Goal: Task Accomplishment & Management: Use online tool/utility

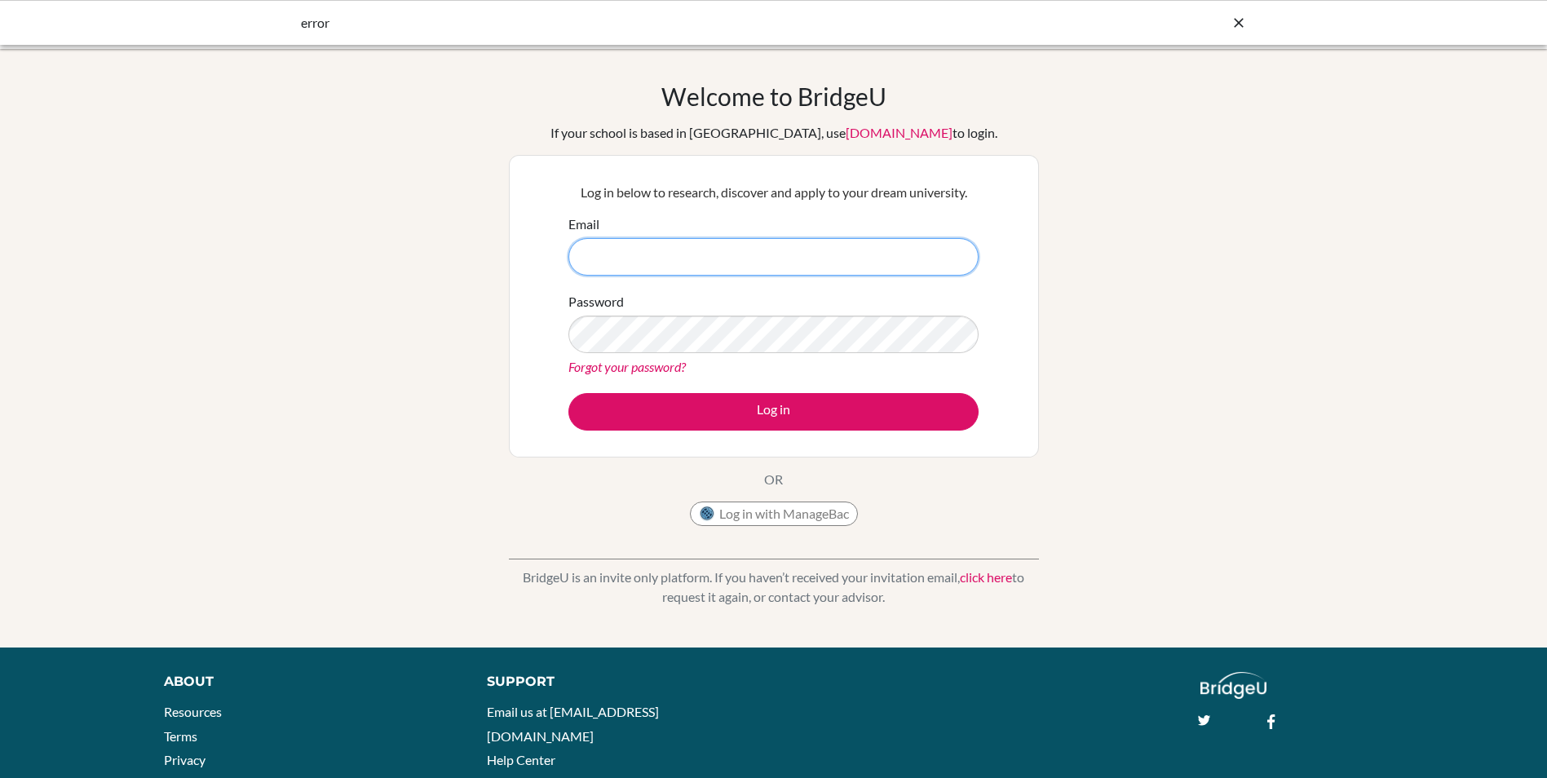
click at [684, 259] on input "Email" at bounding box center [773, 257] width 410 height 38
type input "universityandcareercounsellor@gisu.ac.ug"
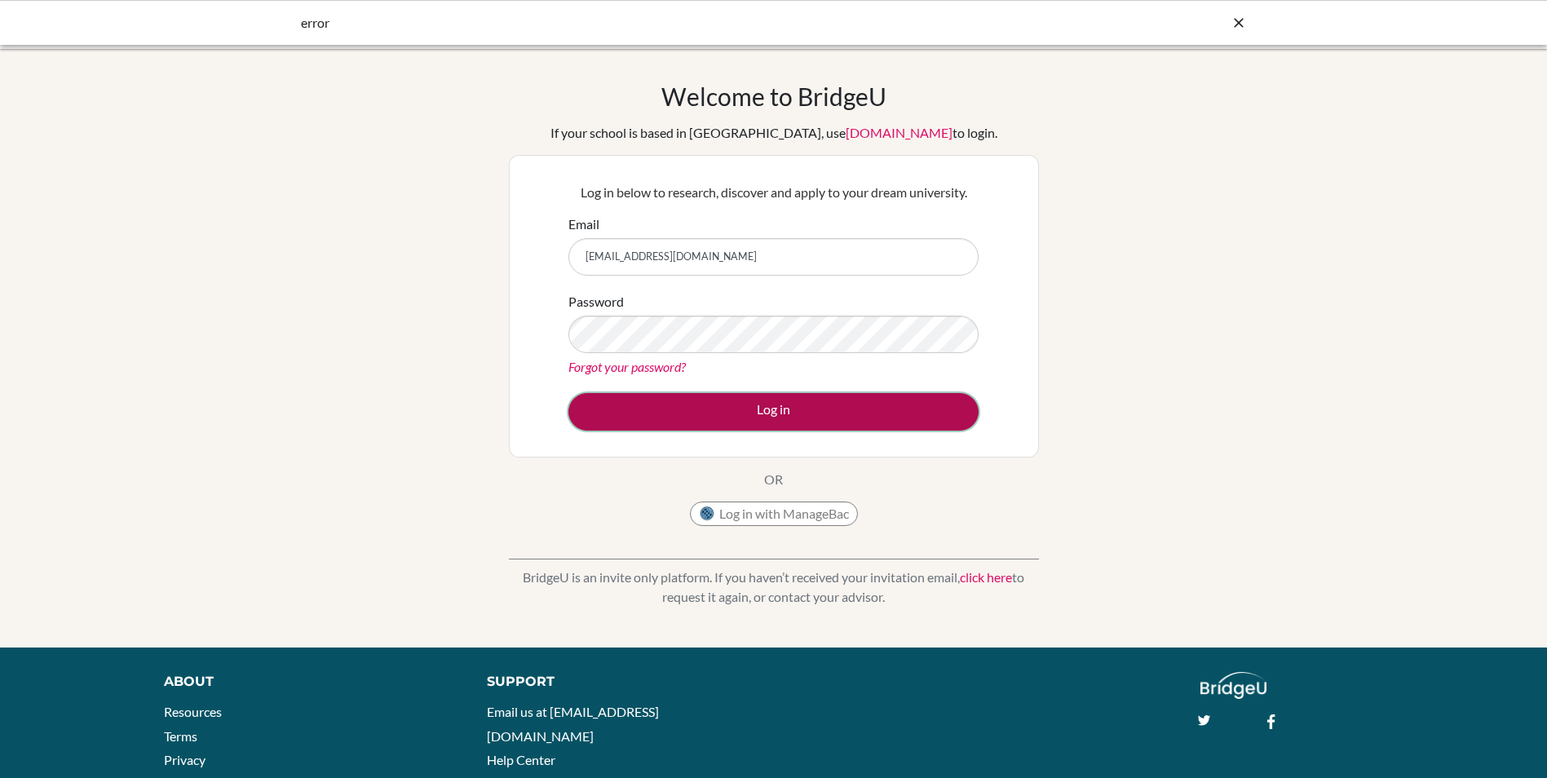
click at [736, 413] on button "Log in" at bounding box center [773, 412] width 410 height 38
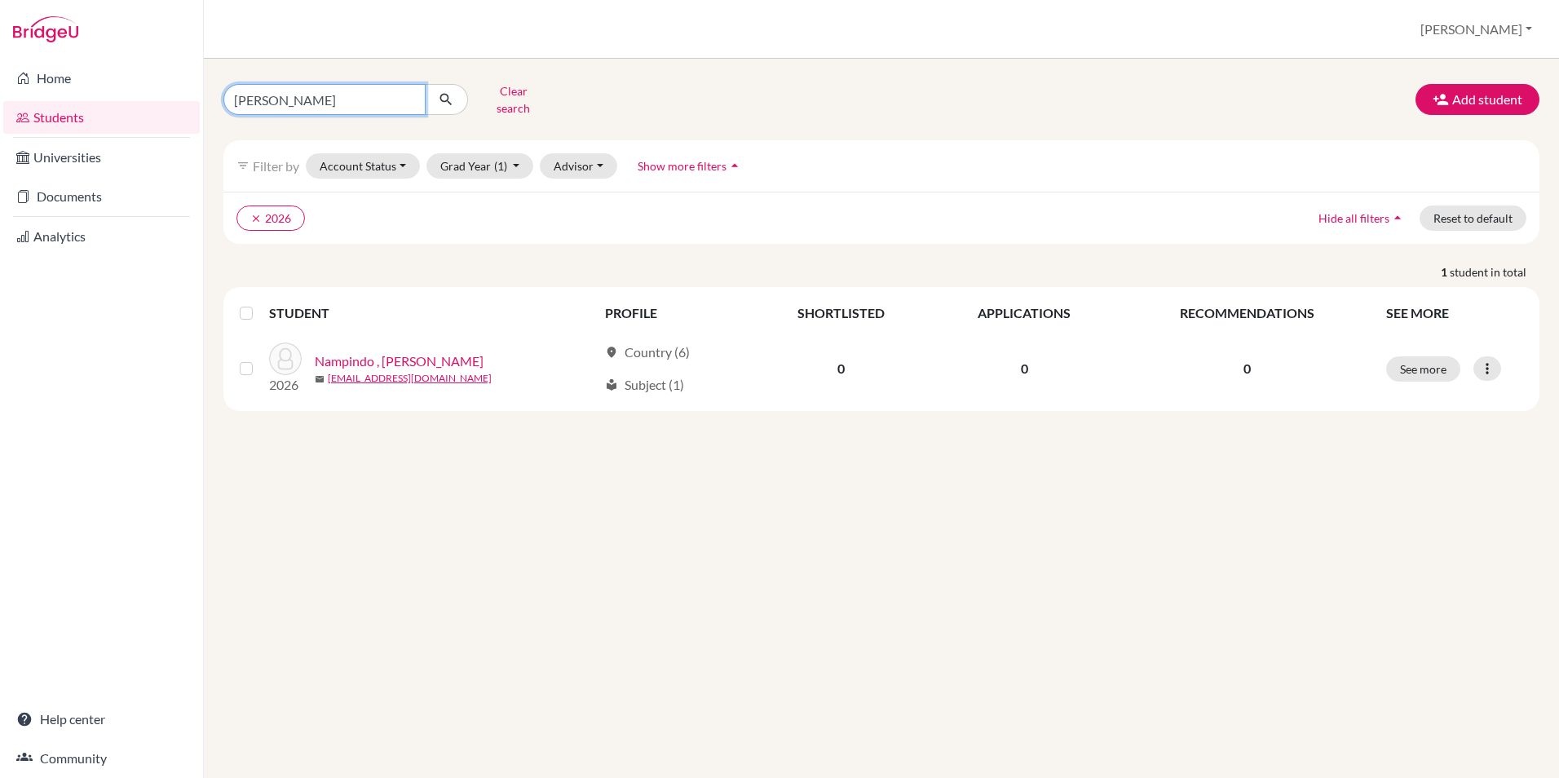
click at [406, 94] on input "[PERSON_NAME]" at bounding box center [324, 99] width 202 height 31
click at [387, 94] on input "Find student by name..." at bounding box center [324, 99] width 202 height 31
click at [440, 93] on icon "submit" at bounding box center [446, 99] width 16 height 16
click at [451, 91] on icon "submit" at bounding box center [446, 99] width 16 height 16
click at [350, 97] on input "Find student by name..." at bounding box center [324, 99] width 202 height 31
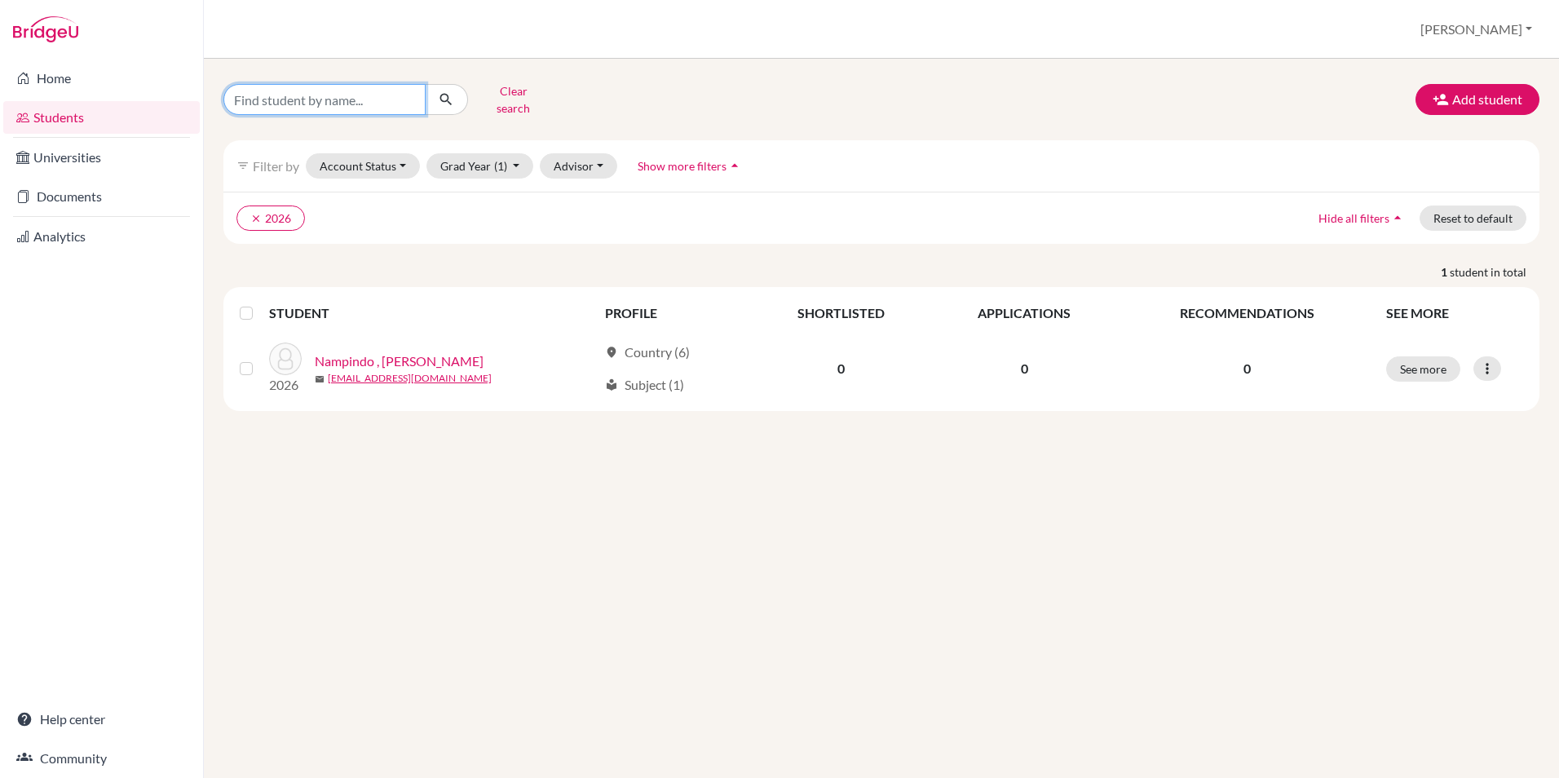
click at [425, 84] on button "submit" at bounding box center [446, 99] width 43 height 31
click at [62, 121] on link "Students" at bounding box center [101, 117] width 197 height 33
click at [59, 129] on link "Students" at bounding box center [101, 117] width 197 height 33
click at [49, 83] on link "Home" at bounding box center [101, 78] width 197 height 33
click at [514, 91] on button "Clear search" at bounding box center [513, 99] width 91 height 42
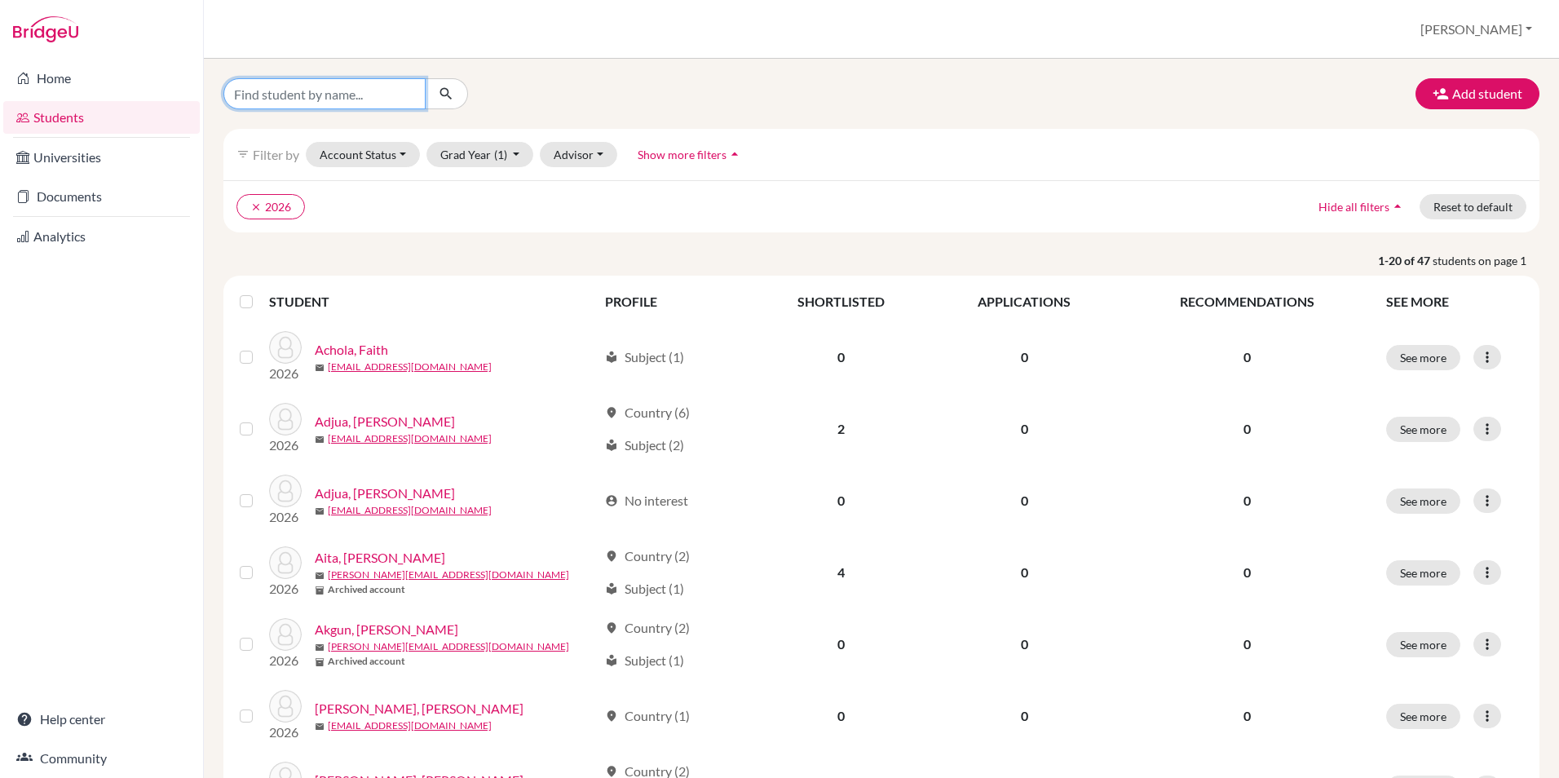
click at [312, 99] on input "Find student by name..." at bounding box center [324, 93] width 202 height 31
type input "jerem"
click at [451, 84] on button "submit" at bounding box center [446, 93] width 43 height 31
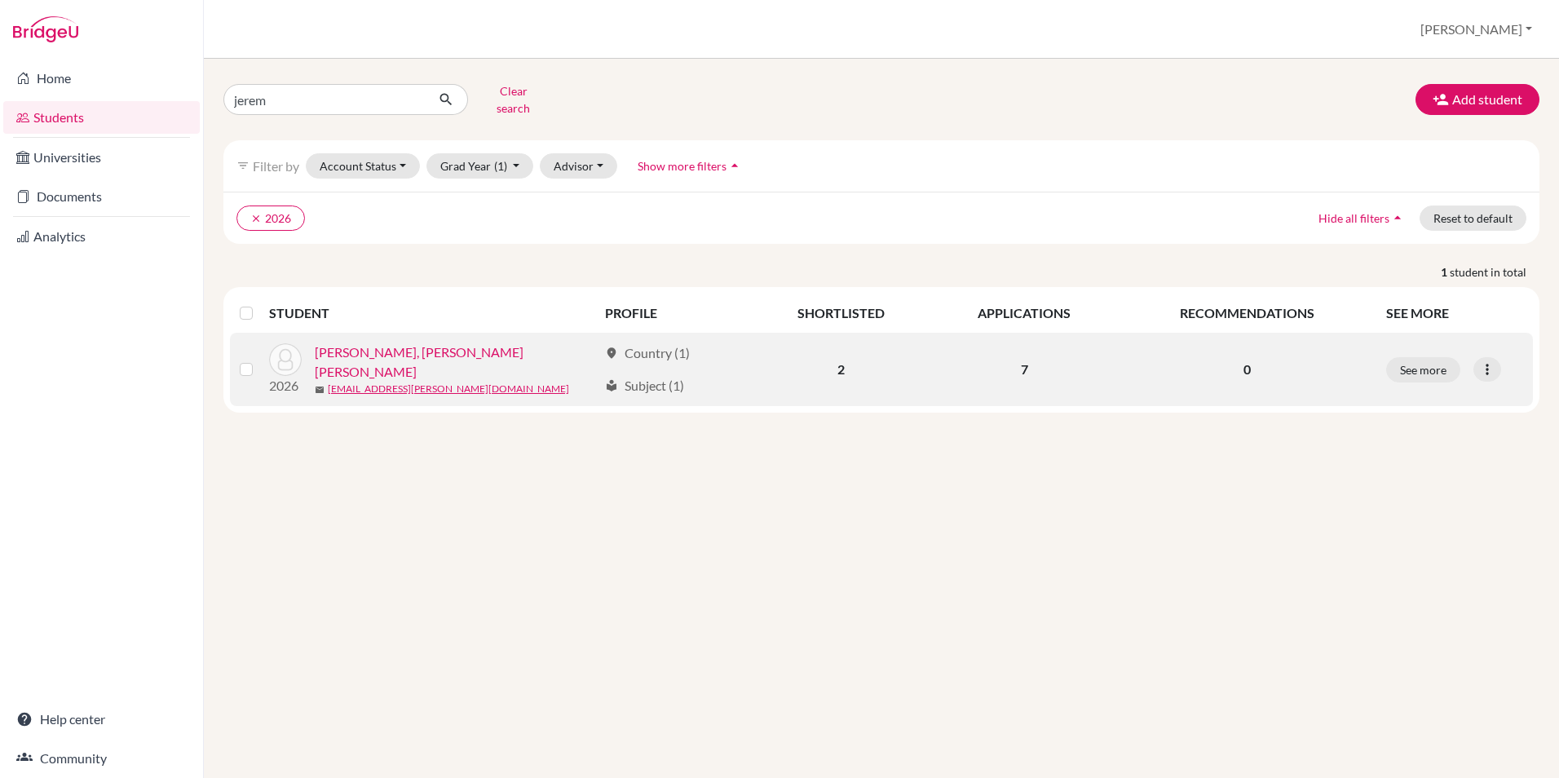
click at [259, 360] on label at bounding box center [259, 360] width 0 height 0
click at [0, 0] on input "checkbox" at bounding box center [0, 0] width 0 height 0
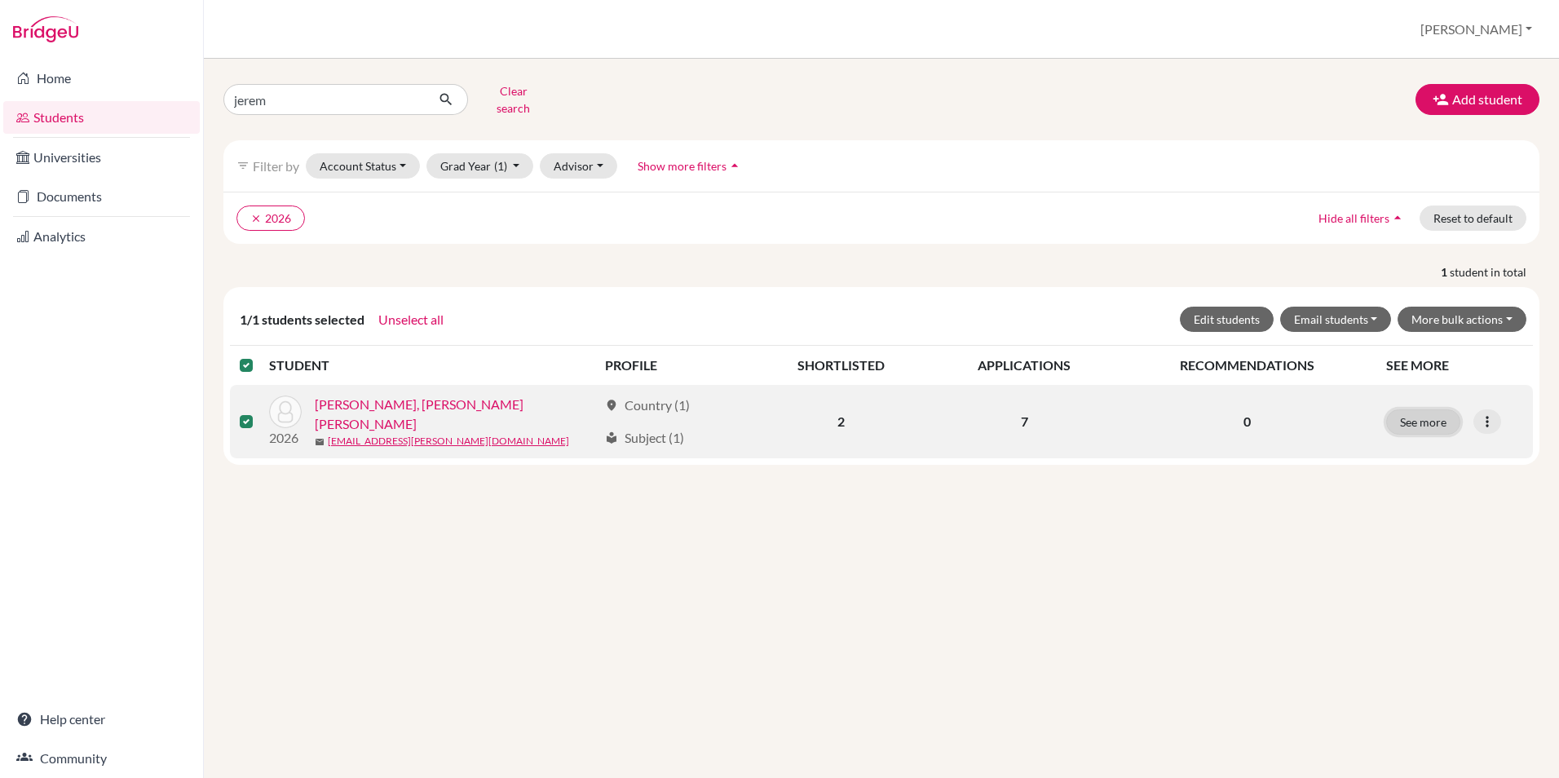
click at [1422, 412] on button "See more" at bounding box center [1423, 421] width 74 height 25
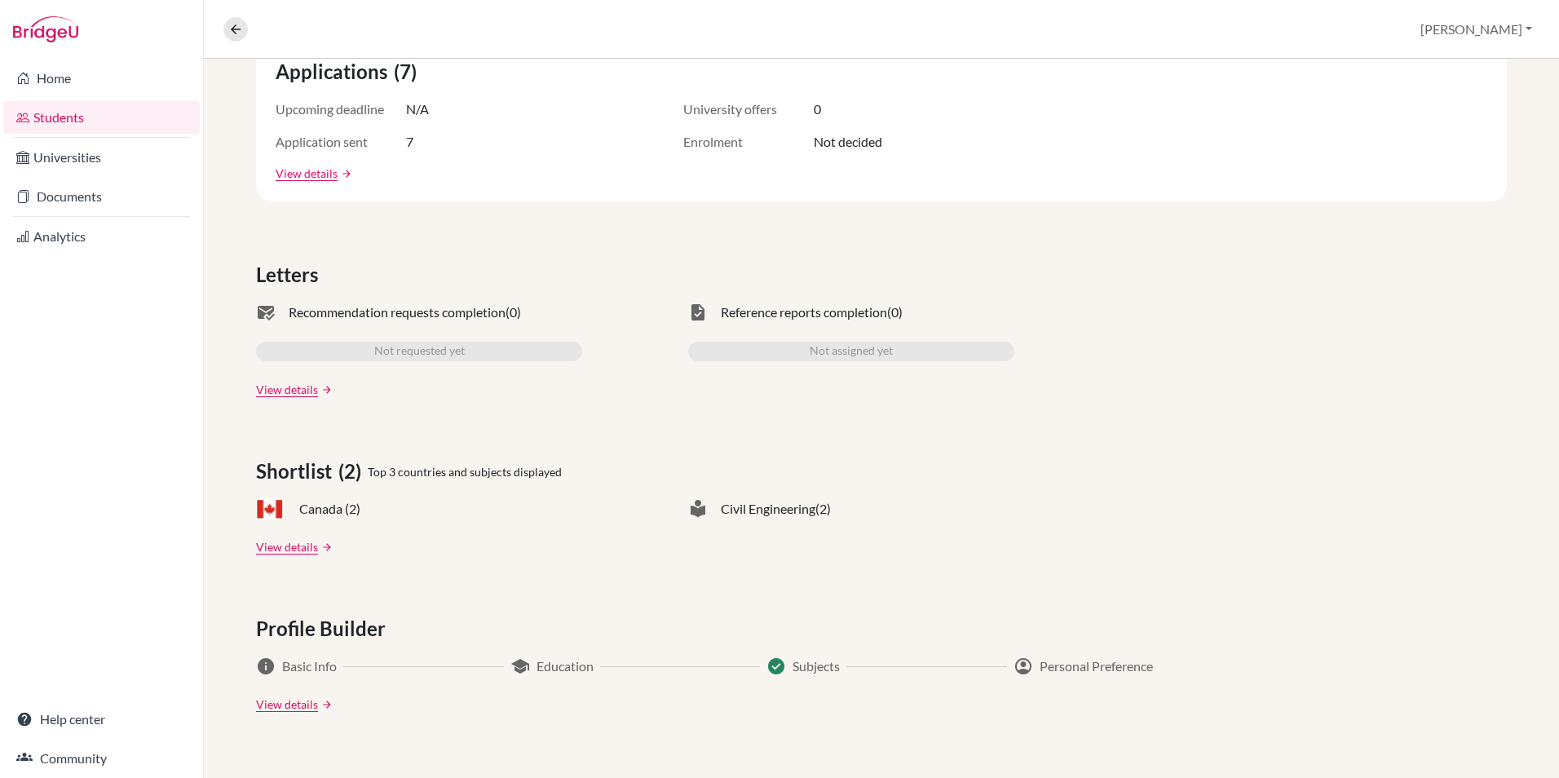
scroll to position [637, 0]
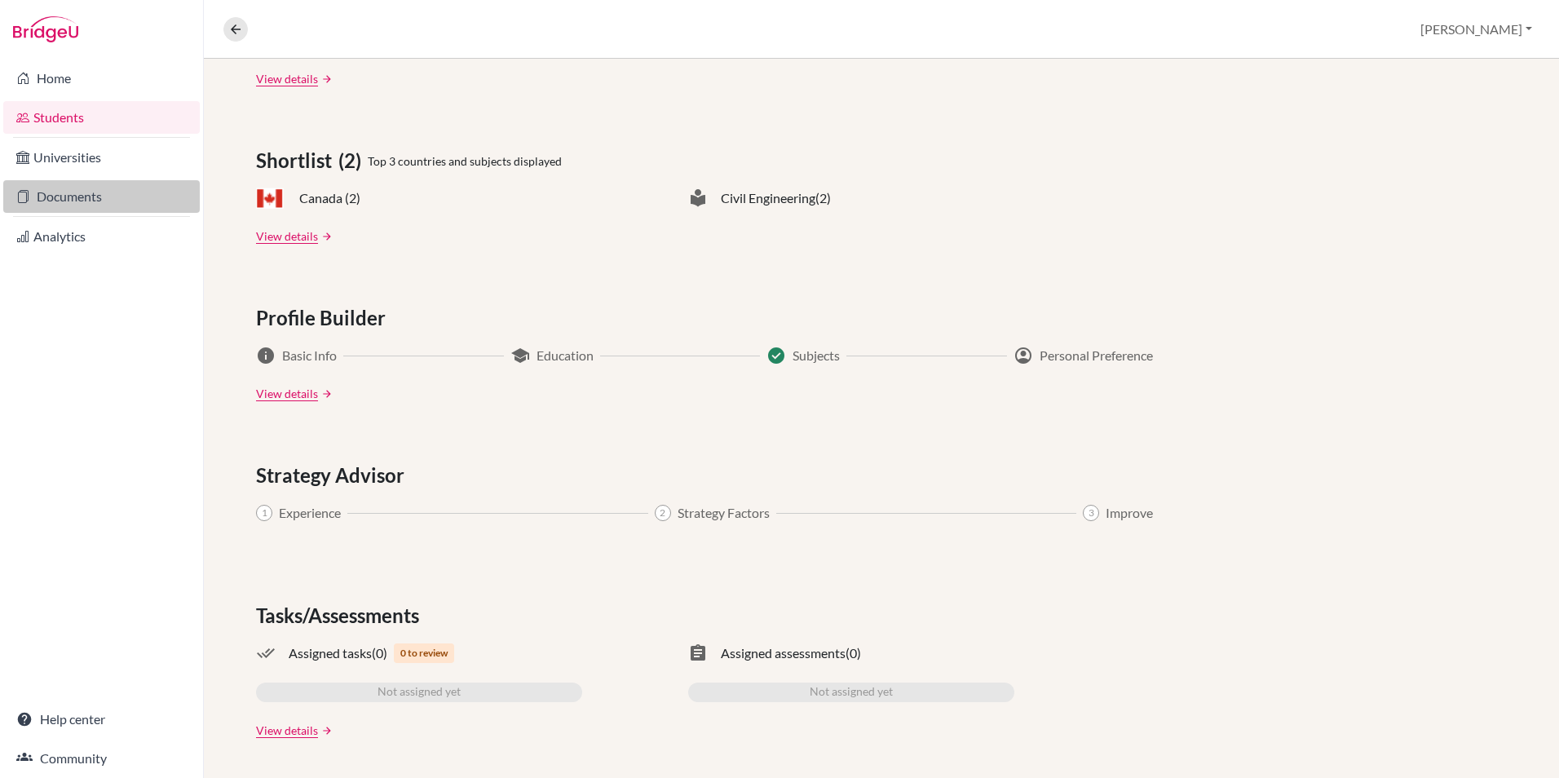
click at [87, 180] on link "Documents" at bounding box center [101, 196] width 197 height 33
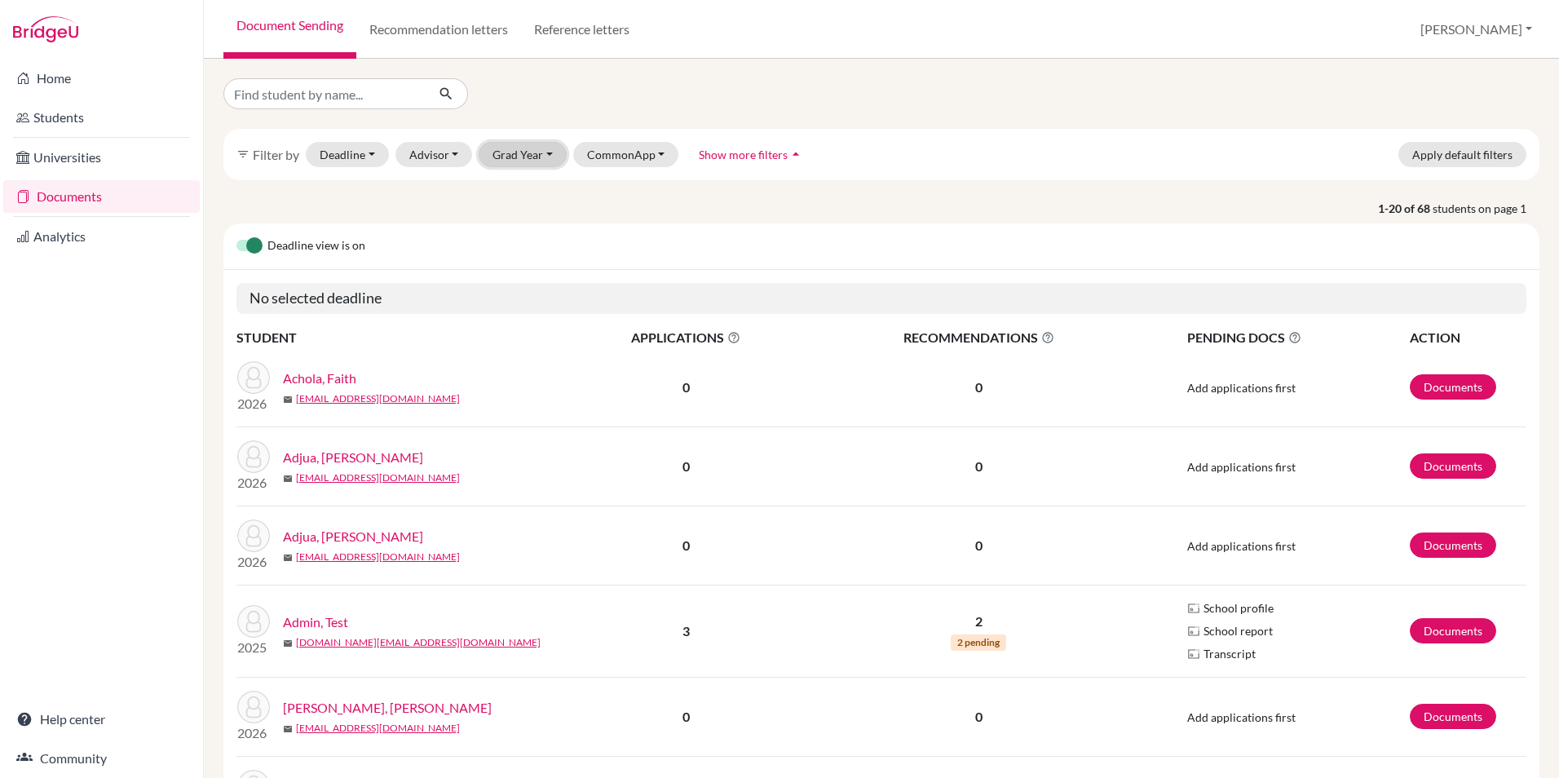
click at [548, 153] on button "Grad Year" at bounding box center [523, 154] width 88 height 25
click at [535, 212] on div "2026" at bounding box center [527, 216] width 57 height 20
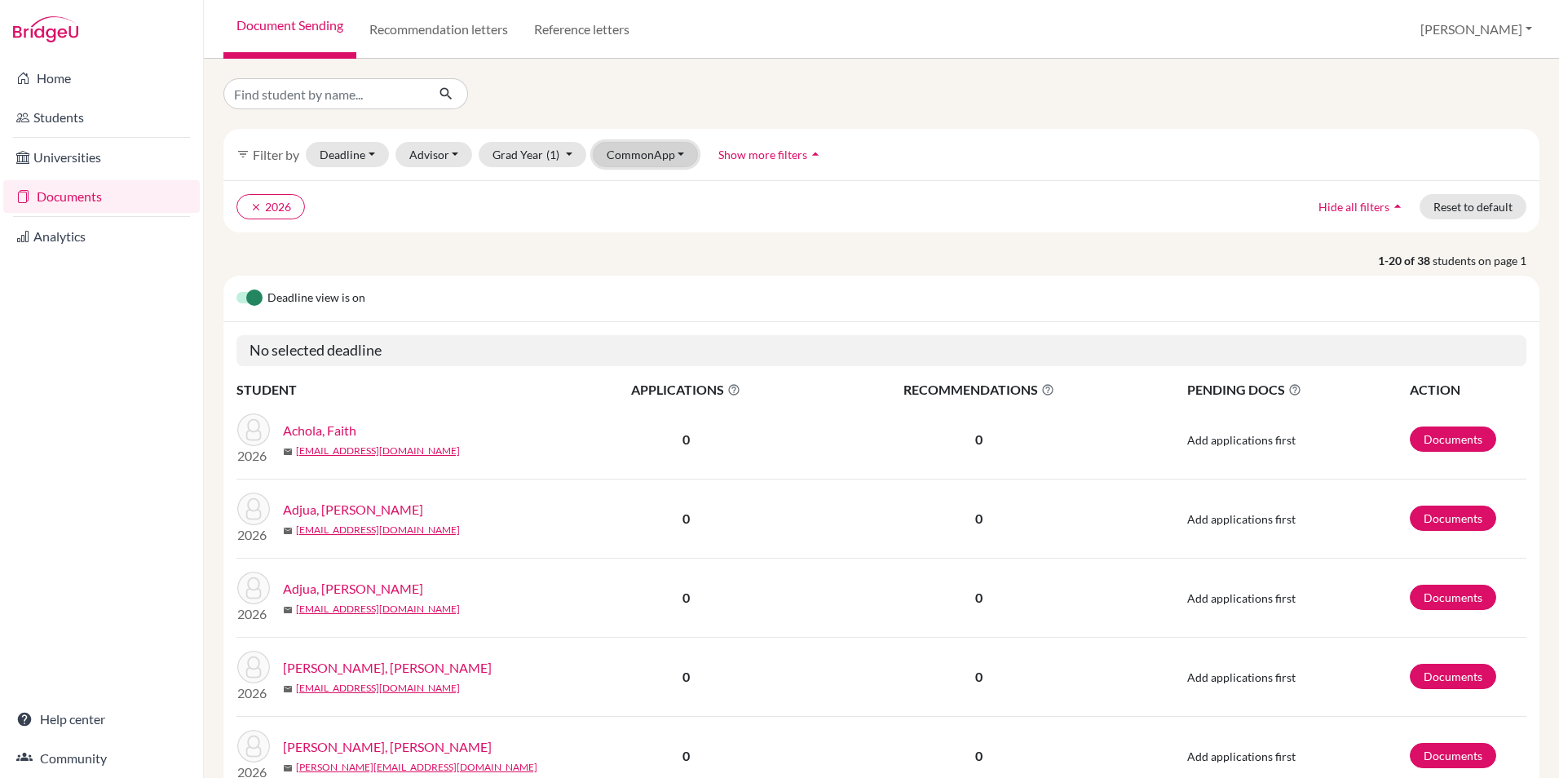
click at [661, 153] on button "CommonApp" at bounding box center [646, 154] width 106 height 25
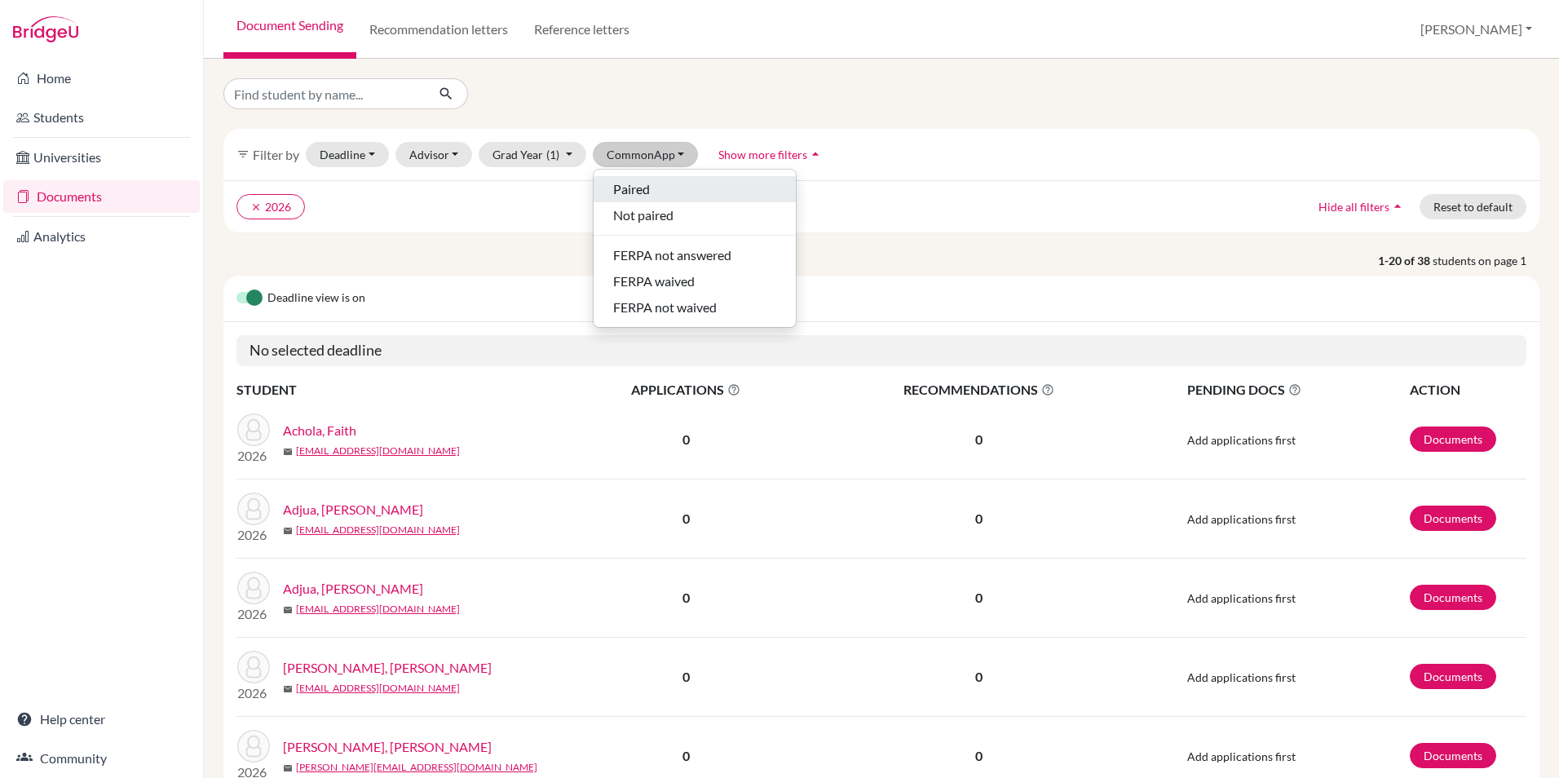
click at [639, 188] on span "Paired" at bounding box center [631, 189] width 37 height 20
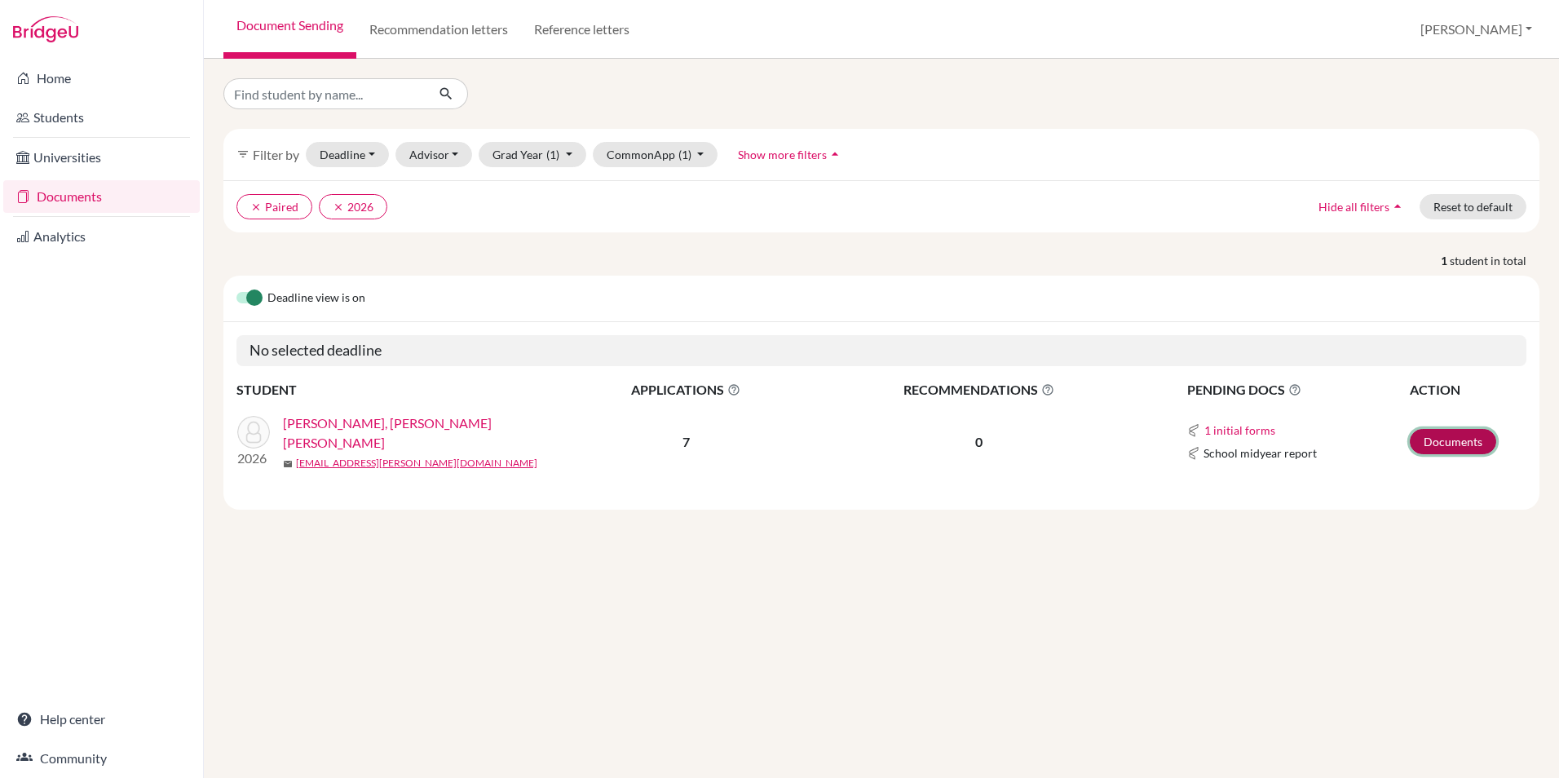
click at [1438, 429] on link "Documents" at bounding box center [1453, 441] width 86 height 25
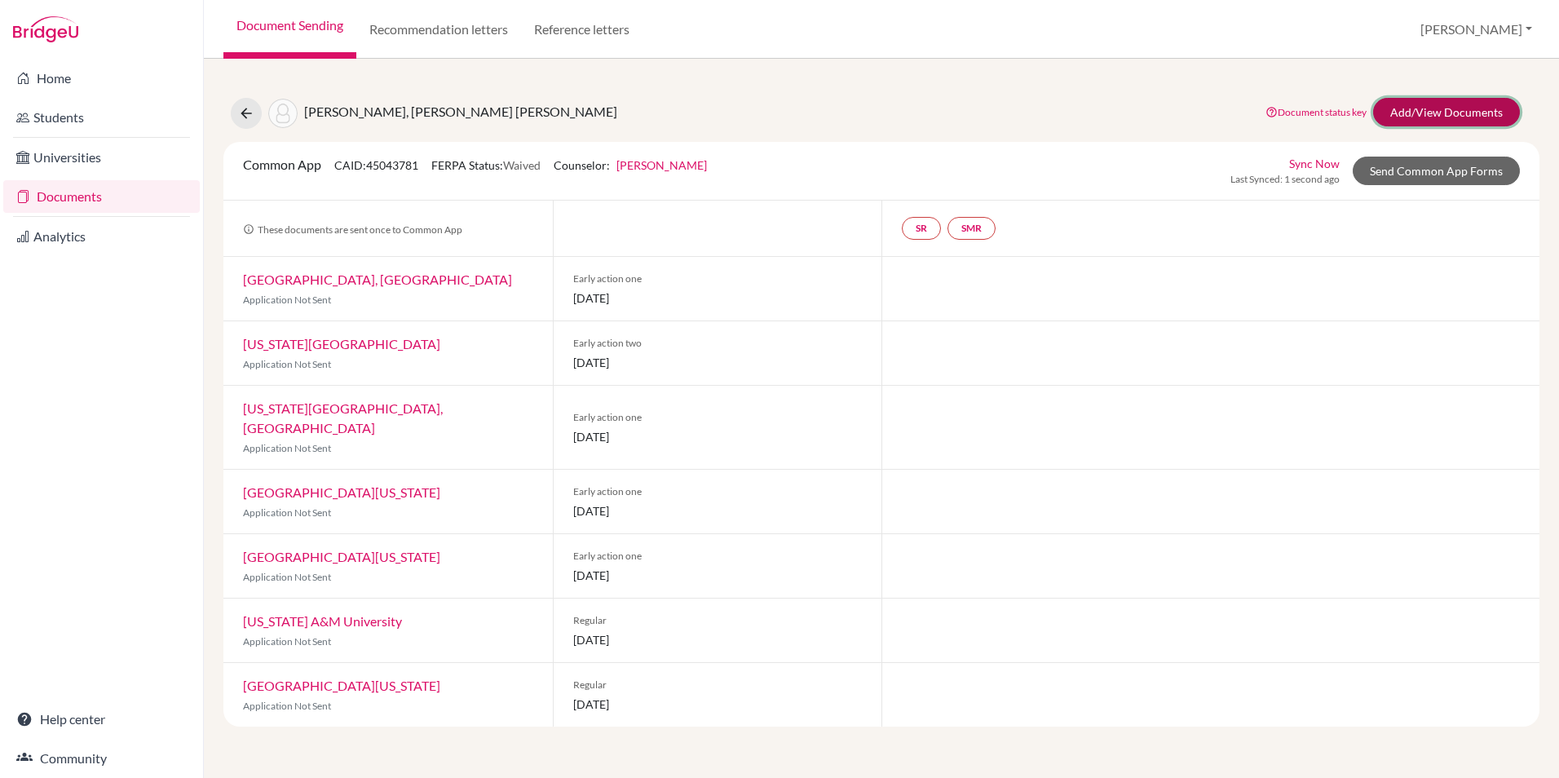
click at [1454, 113] on link "Add/View Documents" at bounding box center [1446, 112] width 147 height 29
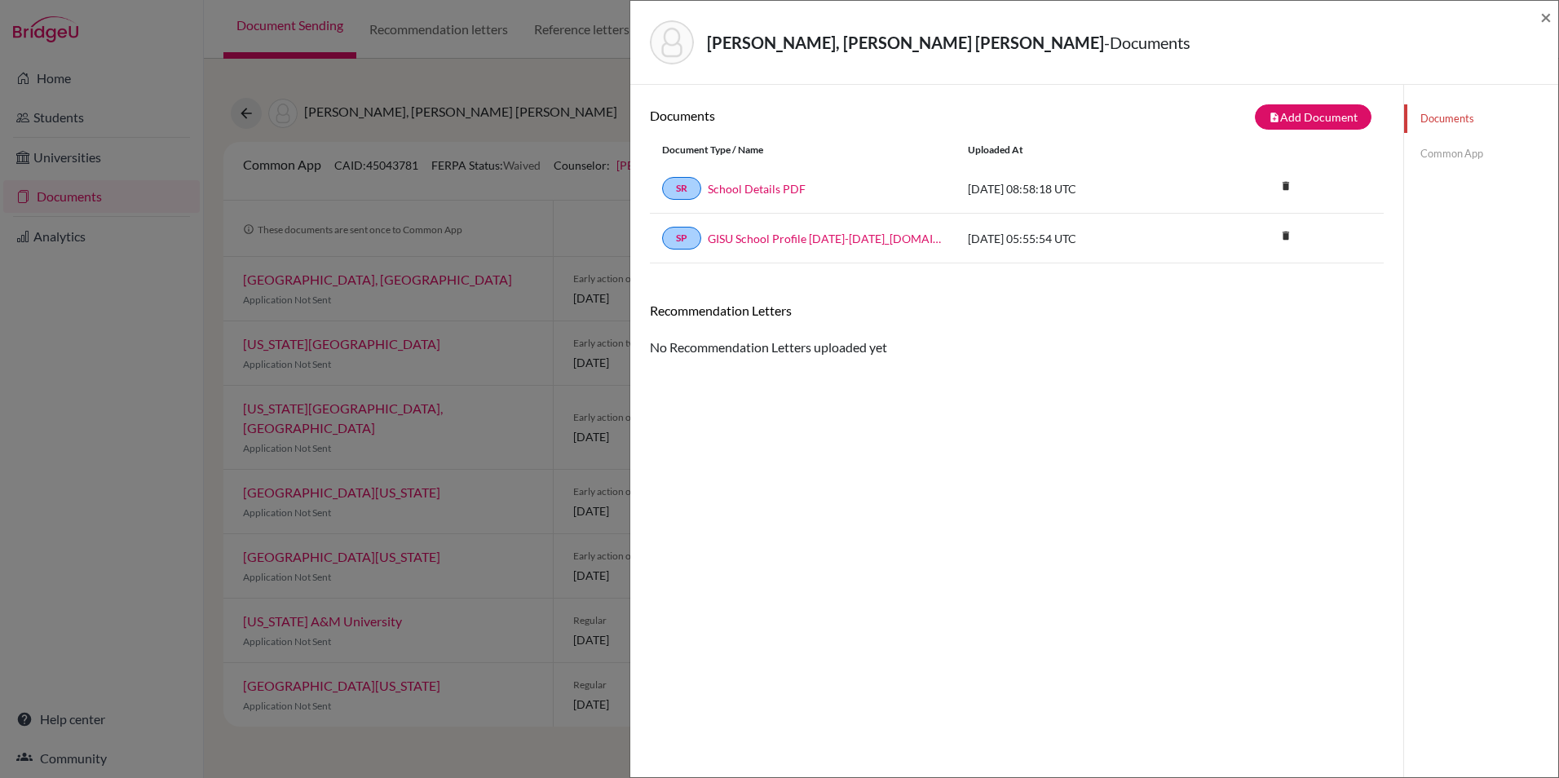
click at [1430, 153] on link "Common App" at bounding box center [1481, 153] width 154 height 29
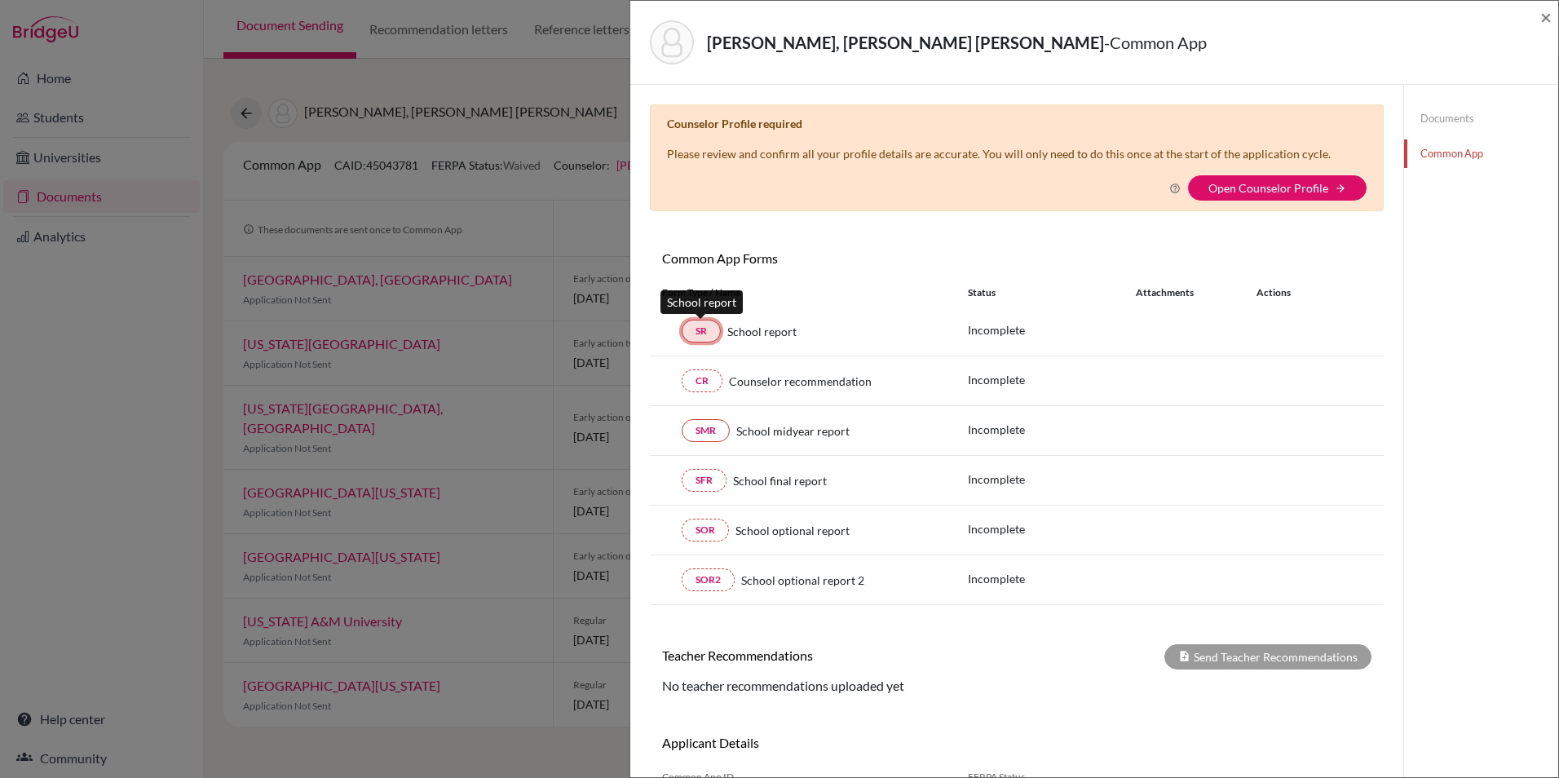
click at [689, 333] on link "SR" at bounding box center [701, 331] width 39 height 23
click at [1548, 17] on span "×" at bounding box center [1546, 17] width 11 height 24
